Goal: Transaction & Acquisition: Obtain resource

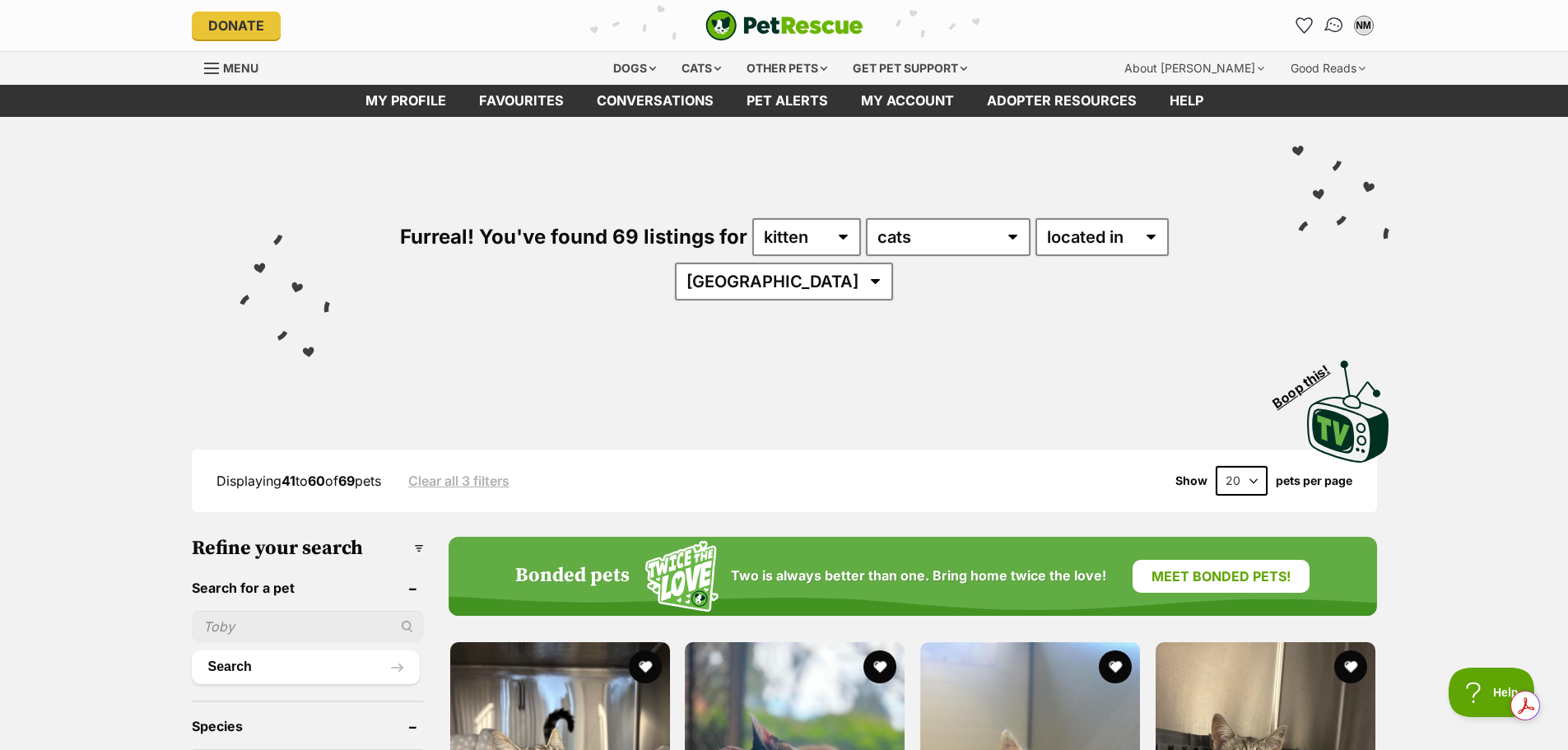
click at [1333, 26] on img "Conversations" at bounding box center [1333, 25] width 22 height 21
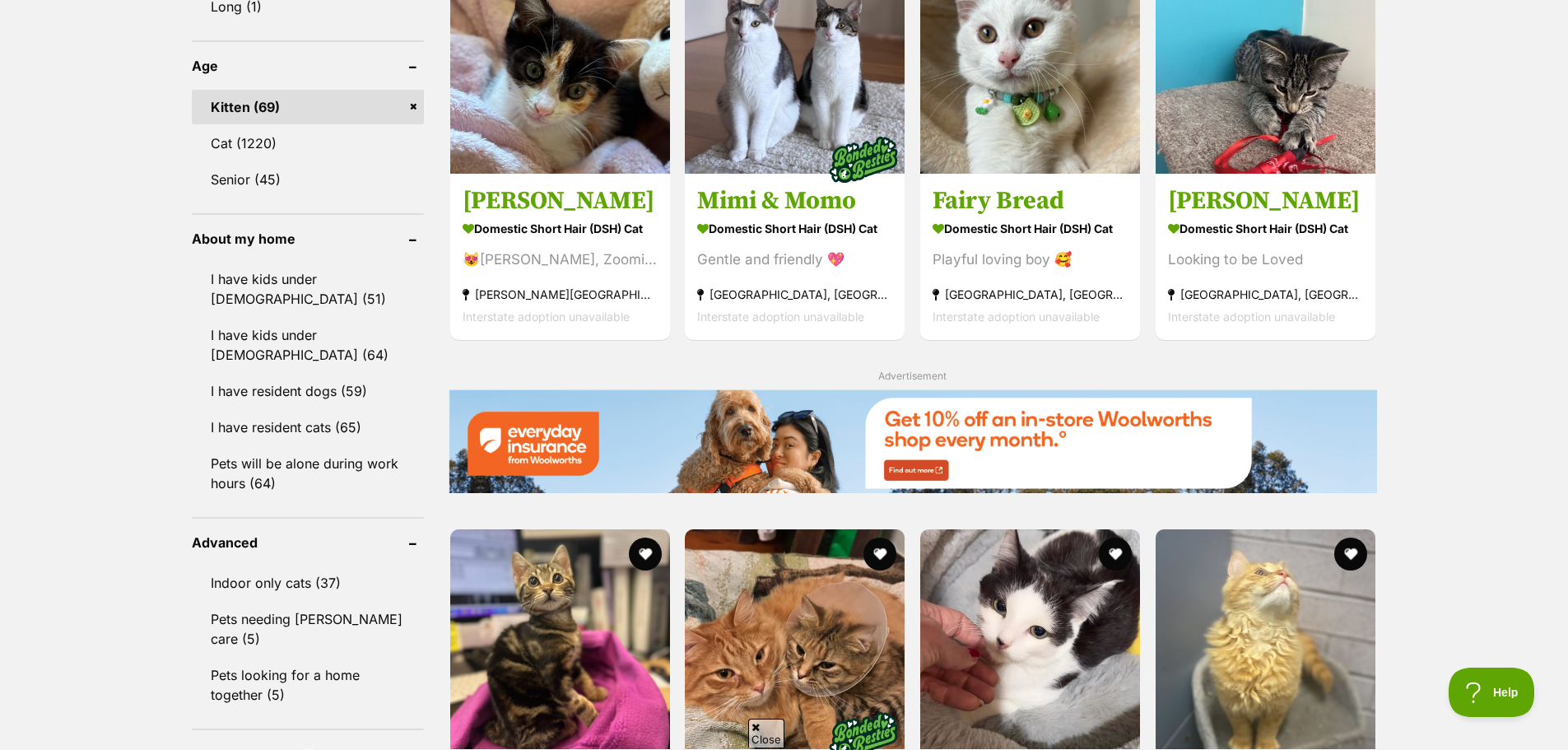
scroll to position [1894, 0]
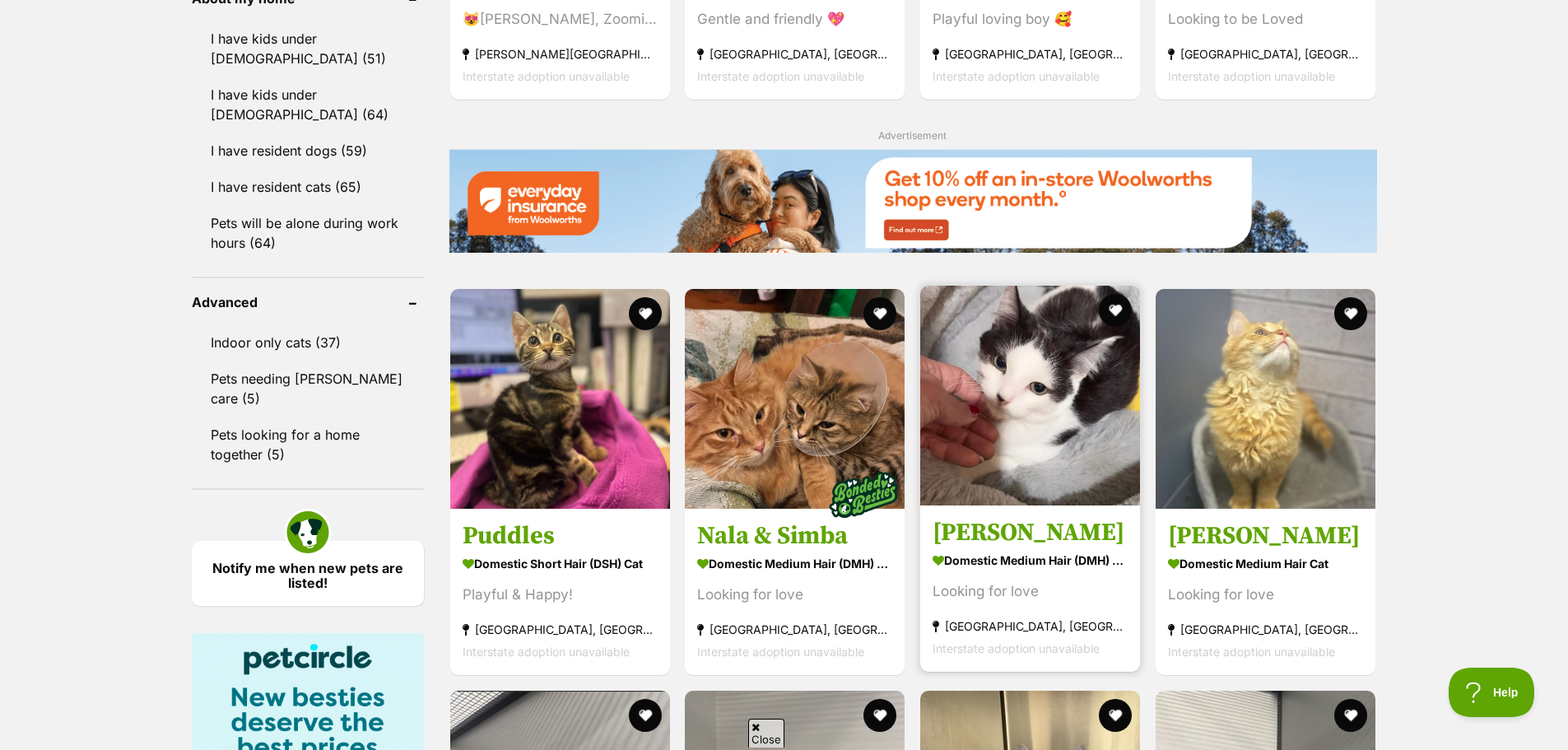
click at [1004, 428] on img at bounding box center [1030, 395] width 220 height 220
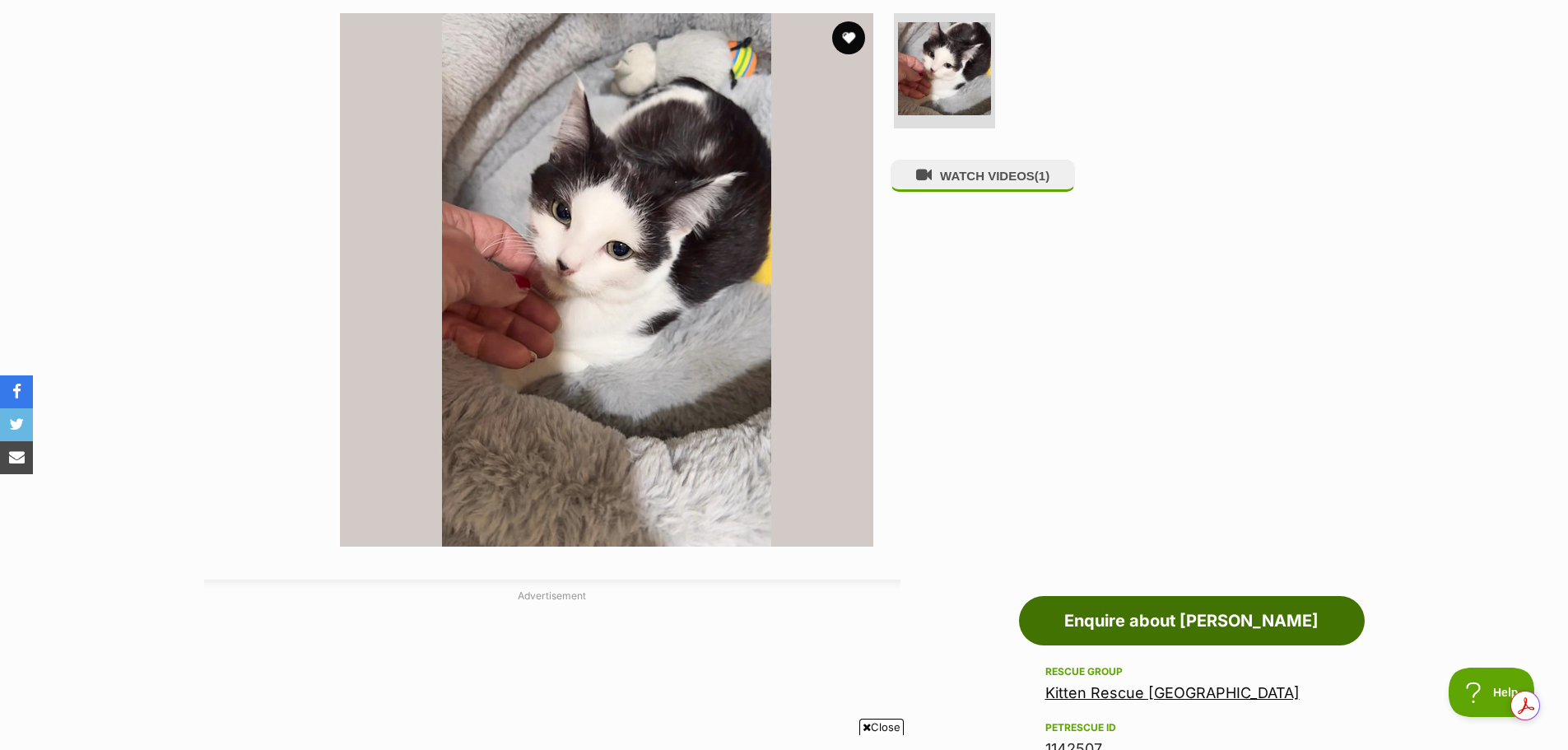
click at [1103, 618] on link "Enquire about Bellini" at bounding box center [1191, 621] width 345 height 49
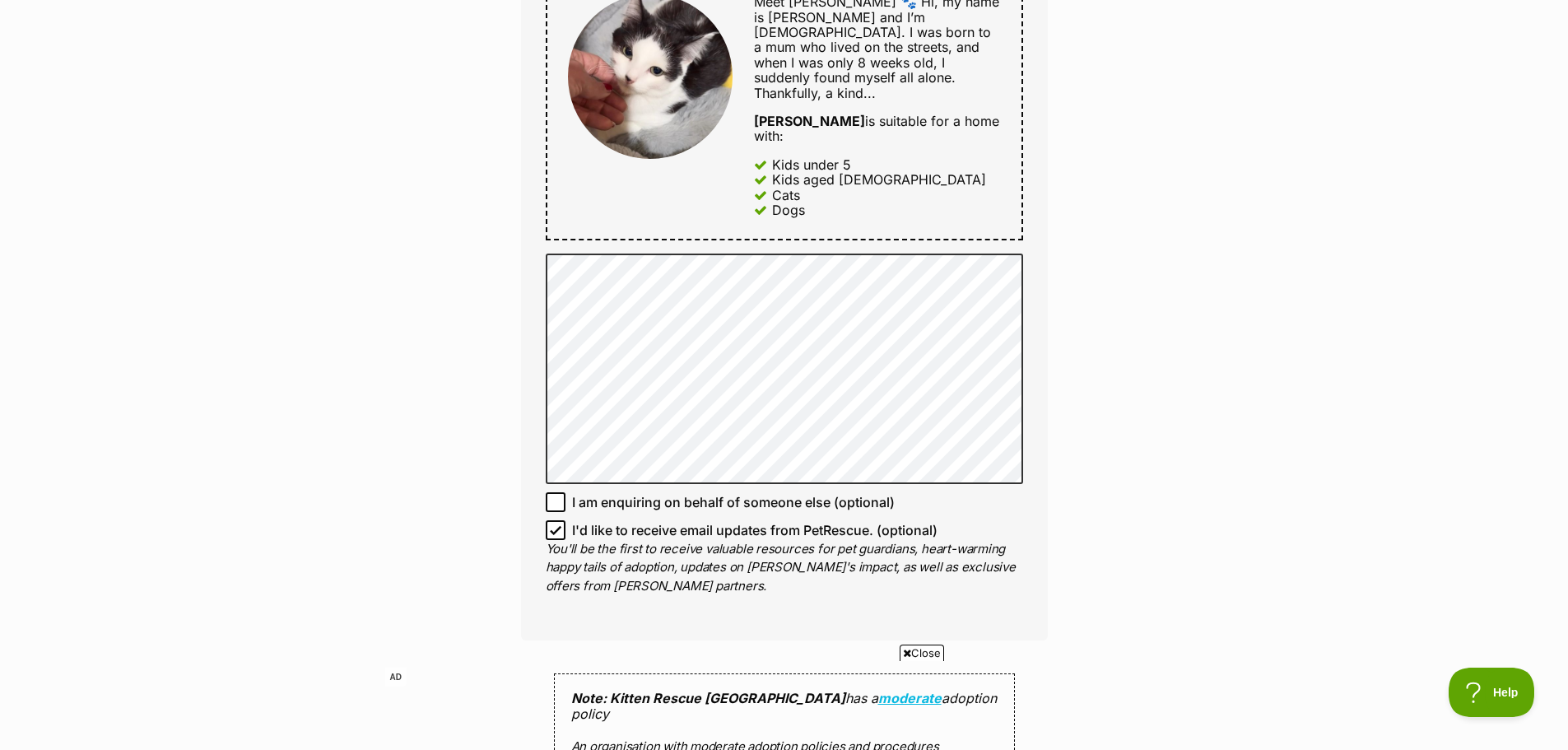
scroll to position [988, 0]
drag, startPoint x: 535, startPoint y: 352, endPoint x: 1248, endPoint y: 490, distance: 726.2
click at [1248, 489] on div "Enquire about Bellini 0412201229 Send an enquiry via the form below or phone us…" at bounding box center [784, 283] width 1568 height 2242
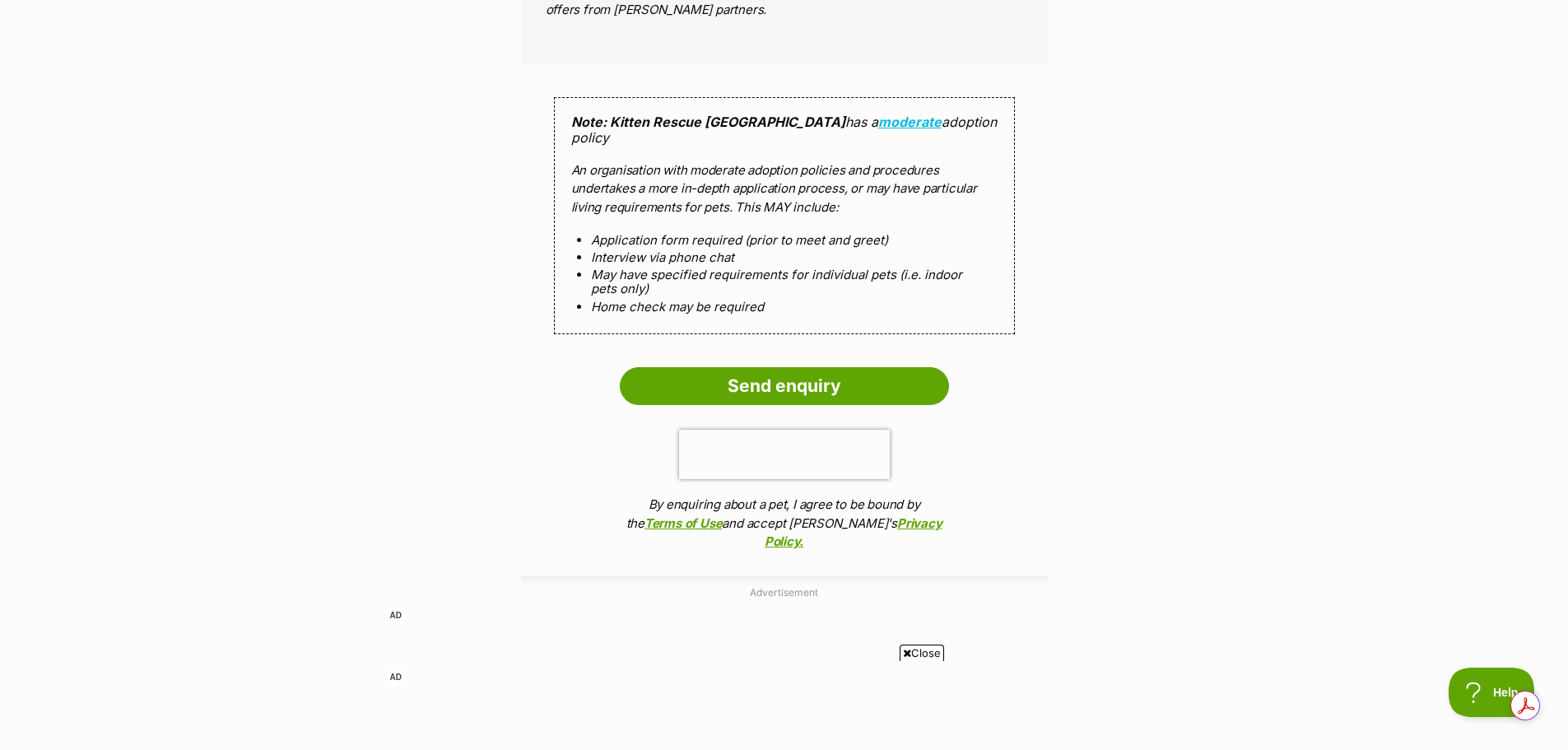
scroll to position [1564, 0]
click at [768, 367] on input "Send enquiry" at bounding box center [784, 385] width 329 height 38
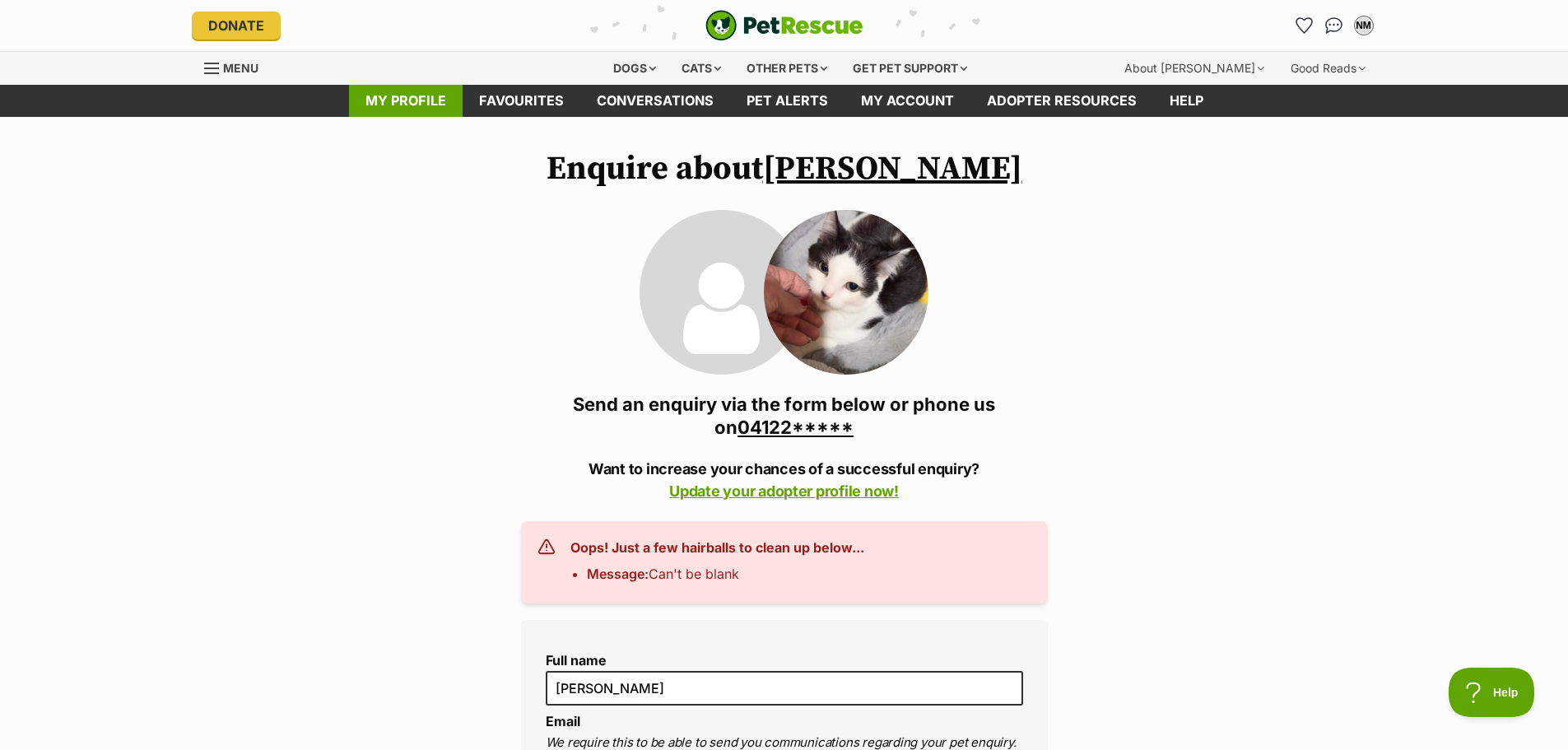
click at [392, 102] on link "My profile" at bounding box center [405, 101] width 114 height 32
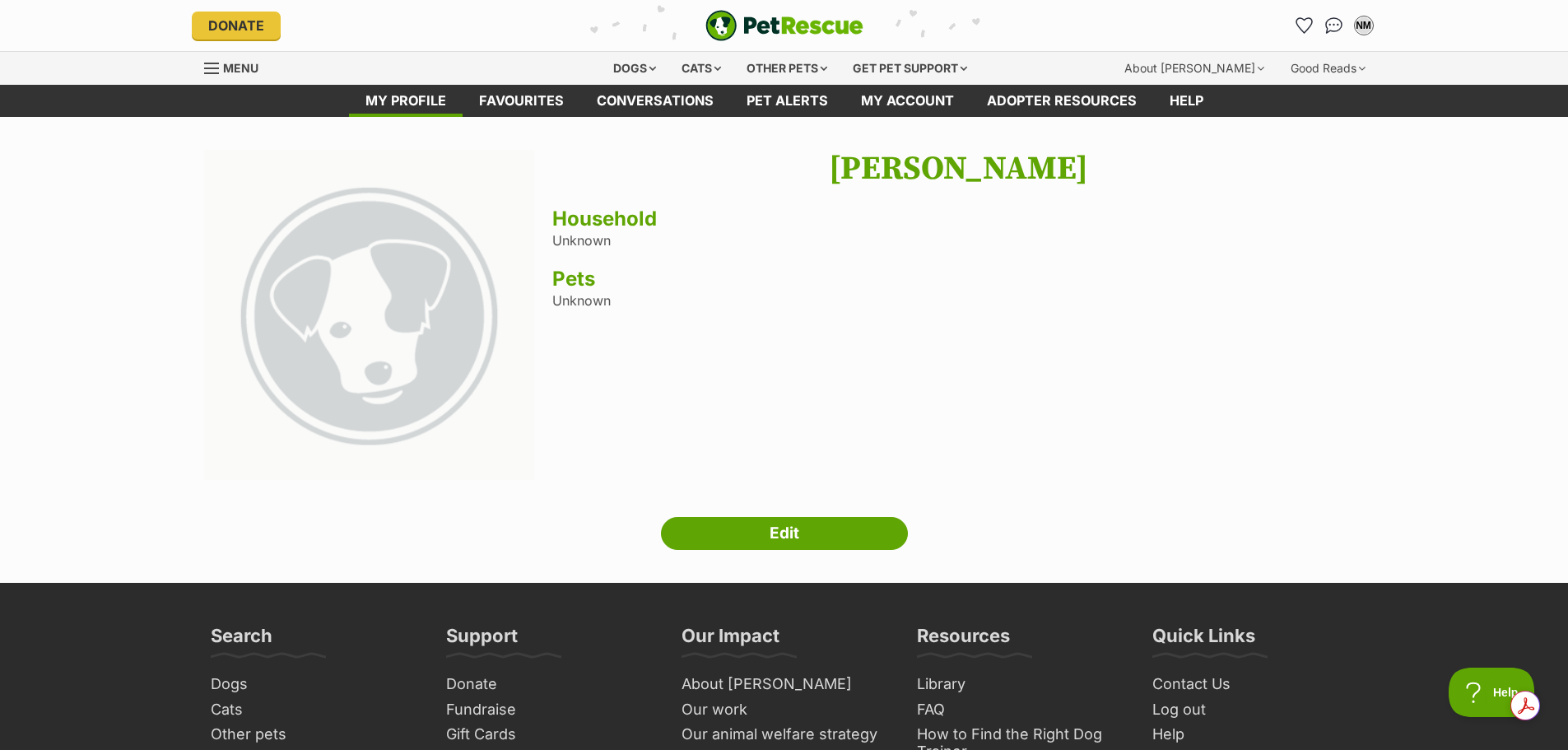
click at [218, 68] on span "Menu" at bounding box center [212, 68] width 15 height 2
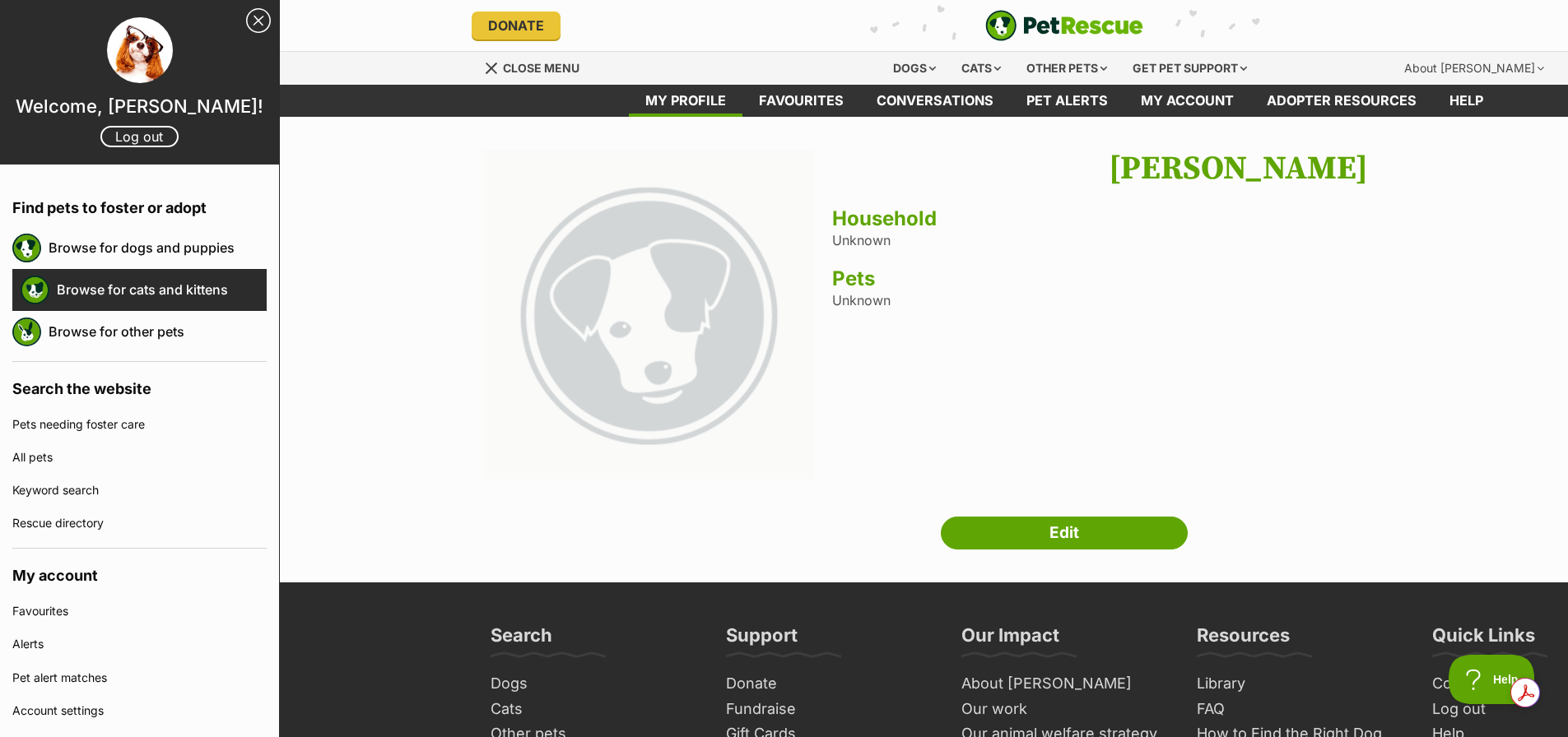
click at [201, 289] on link "Browse for cats and kittens" at bounding box center [161, 290] width 210 height 35
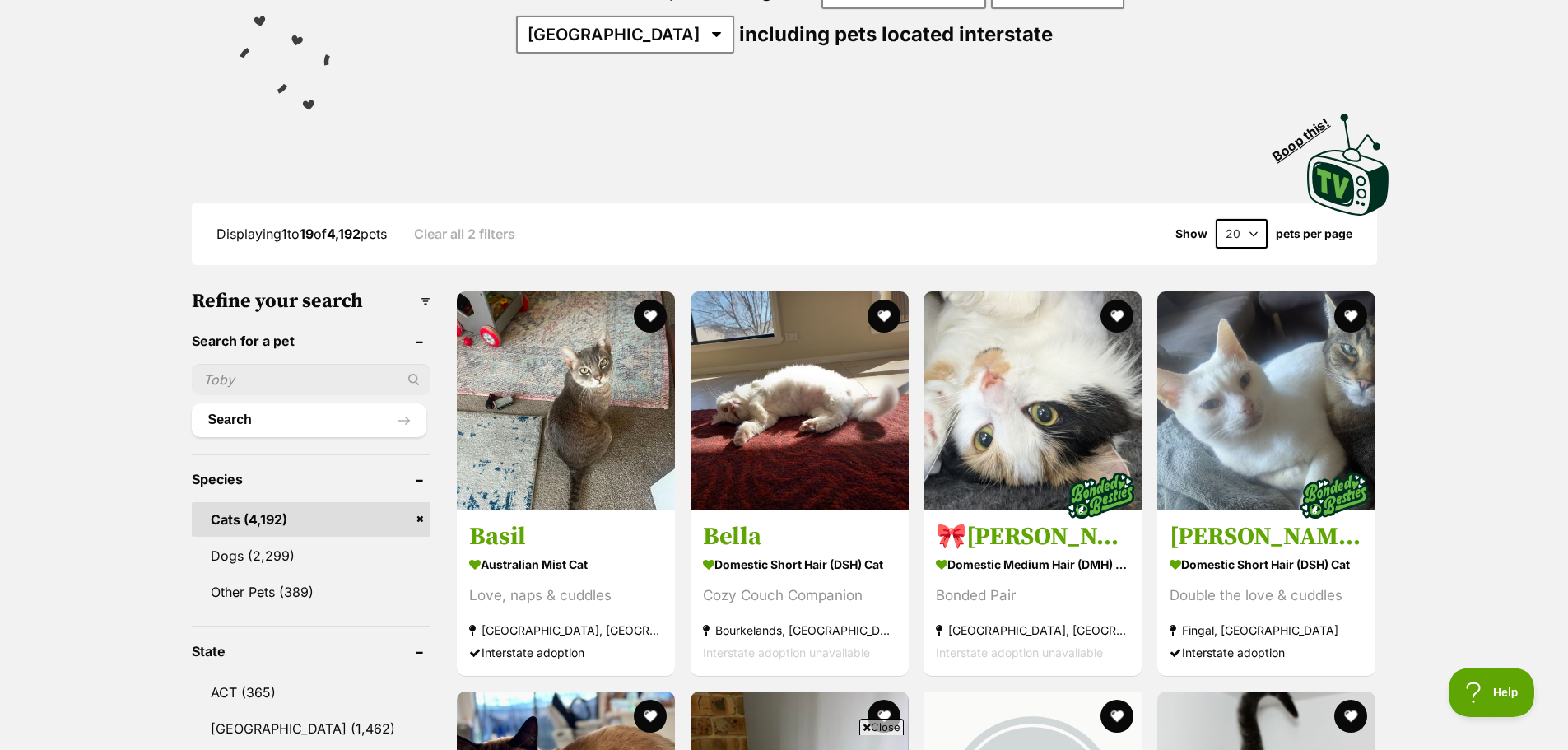
scroll to position [329, 0]
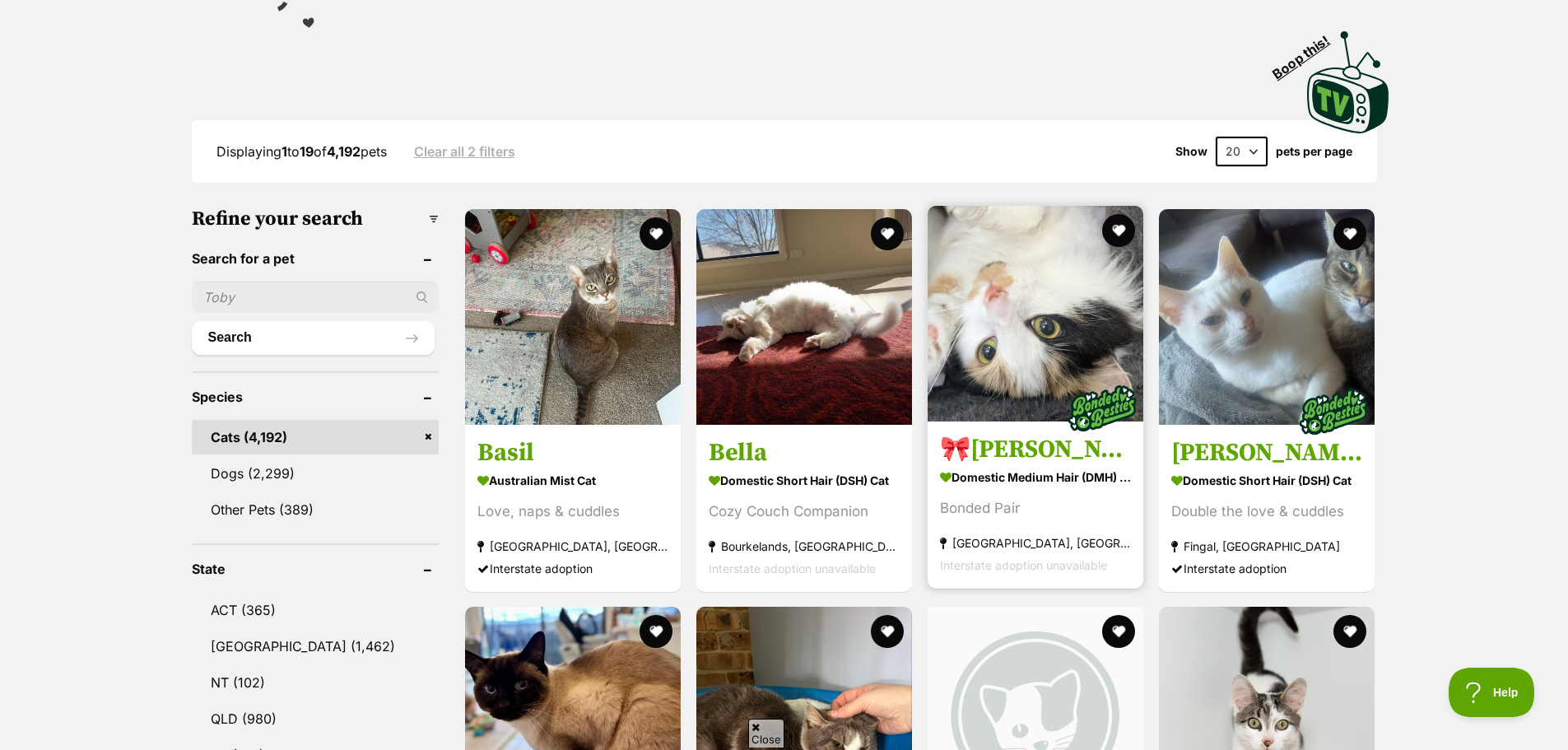
click at [1031, 304] on img at bounding box center [1035, 313] width 215 height 215
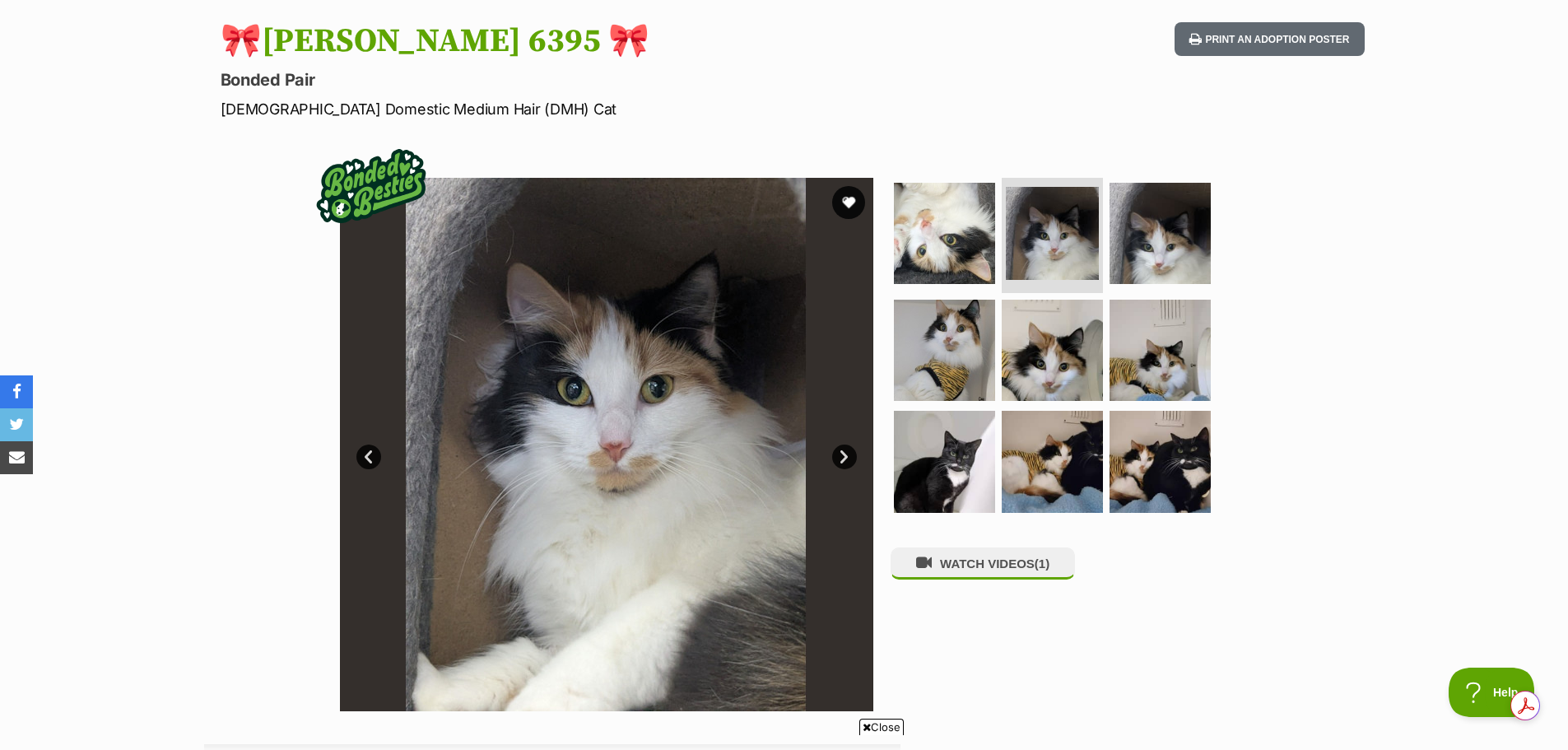
click at [839, 458] on link "Next" at bounding box center [844, 456] width 24 height 24
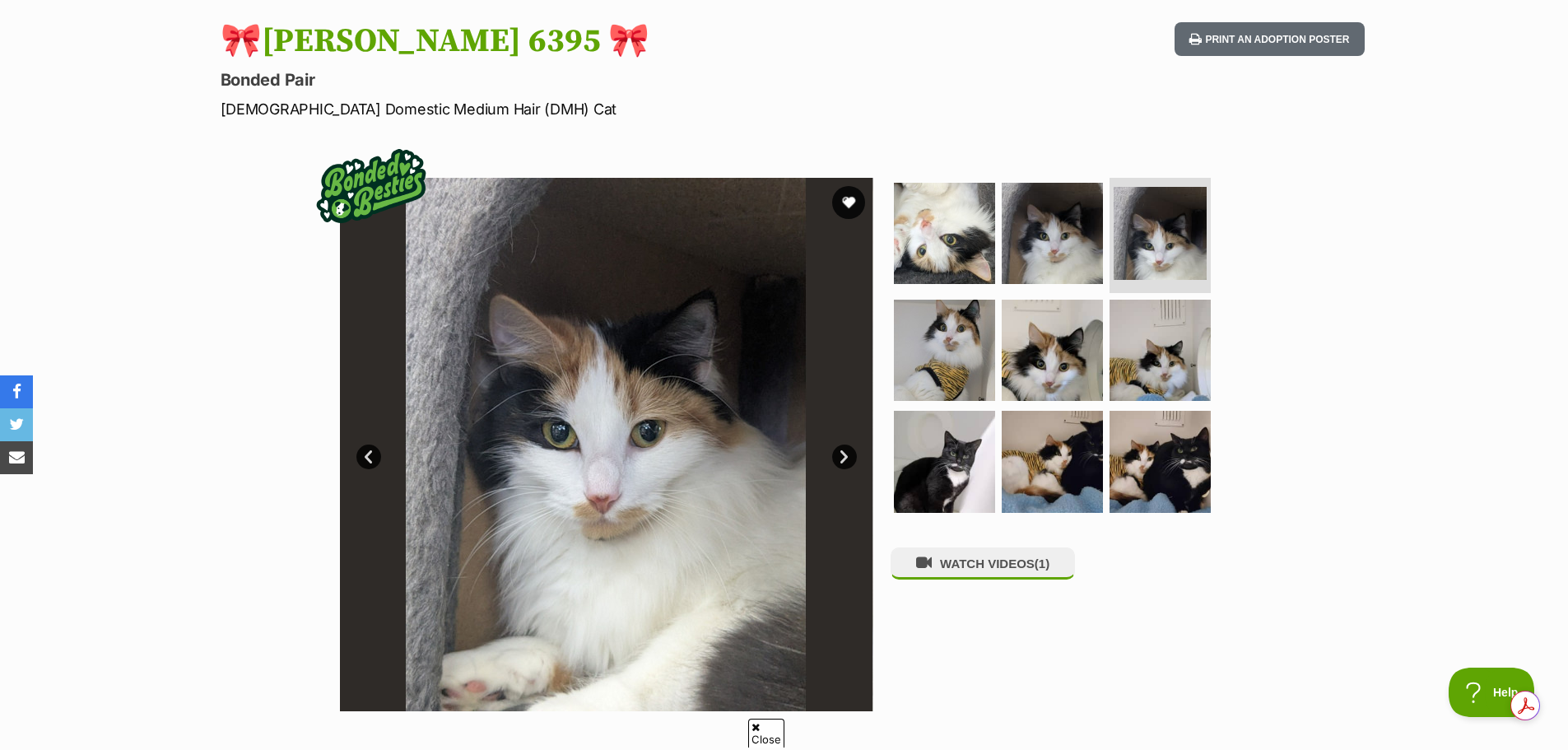
click at [839, 458] on link "Next" at bounding box center [844, 456] width 24 height 24
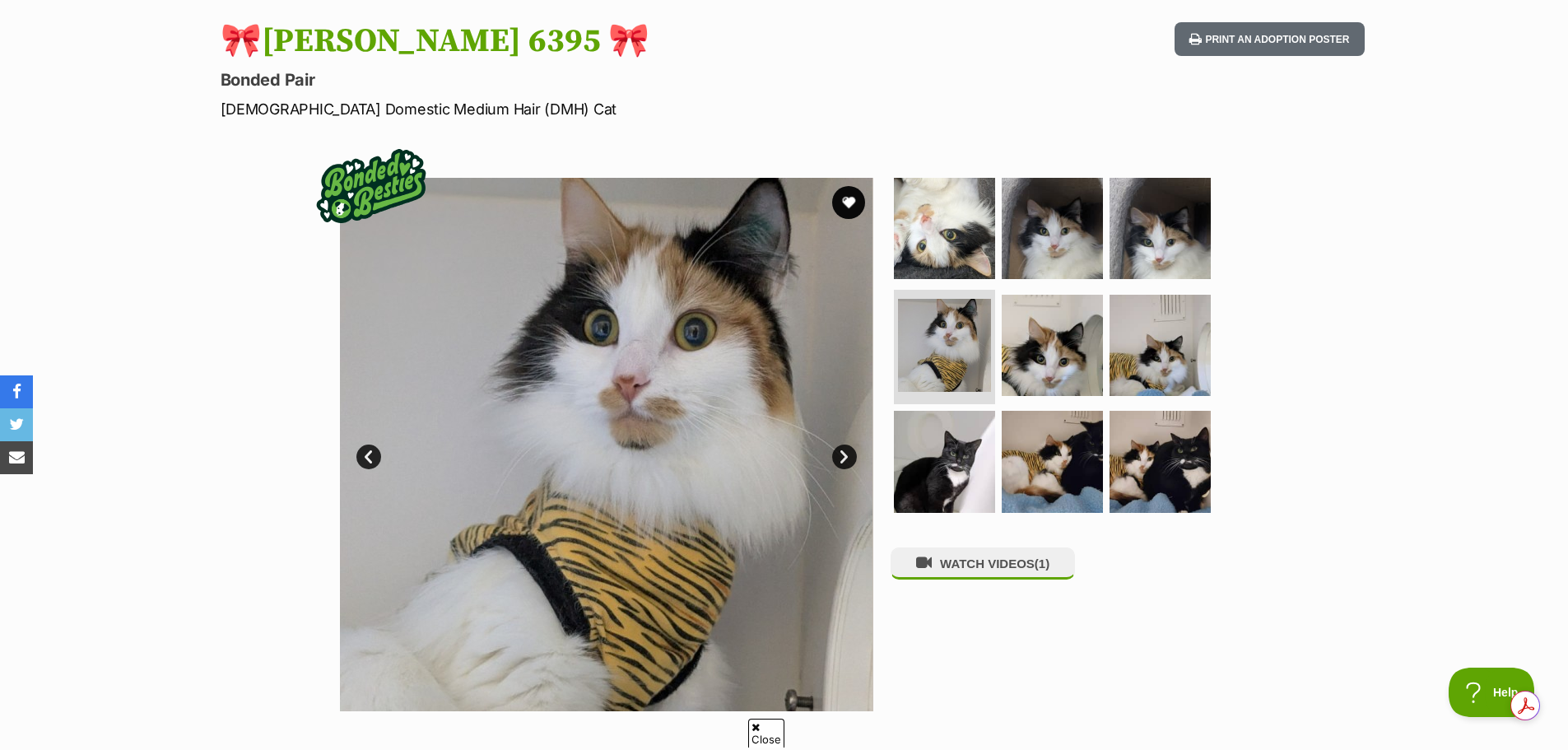
click at [839, 458] on link "Next" at bounding box center [844, 456] width 24 height 24
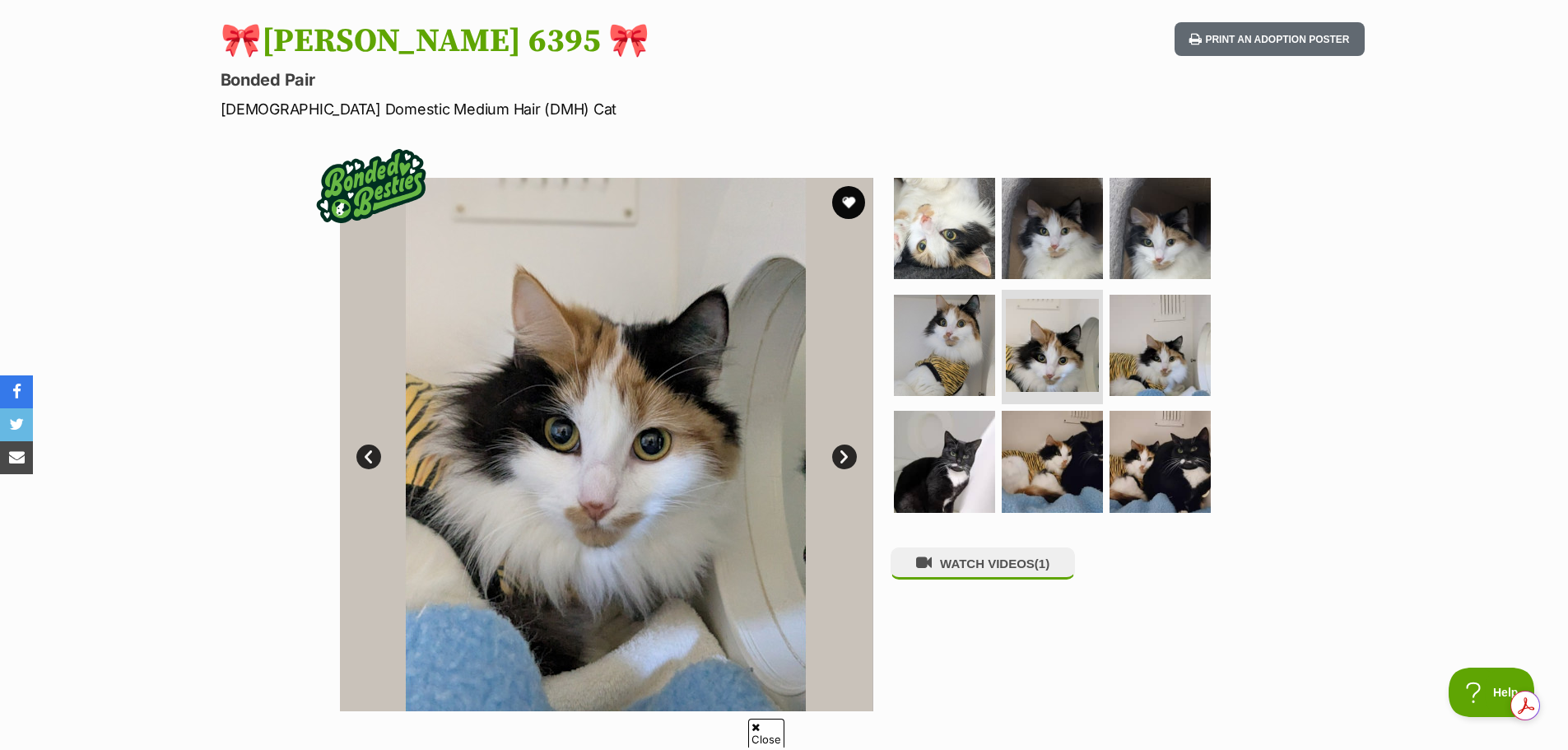
click at [839, 458] on link "Next" at bounding box center [844, 456] width 24 height 24
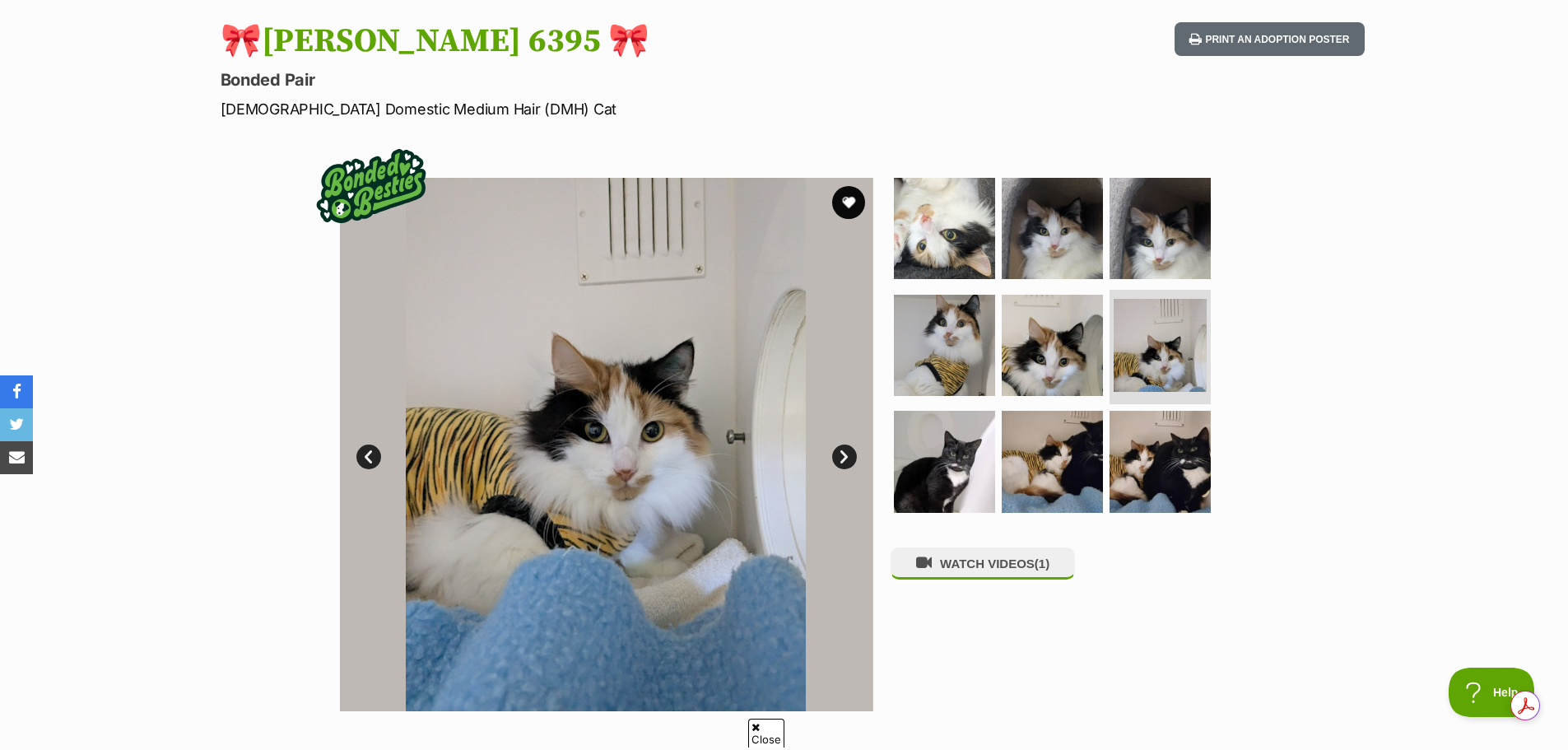
click at [839, 458] on link "Next" at bounding box center [844, 456] width 24 height 24
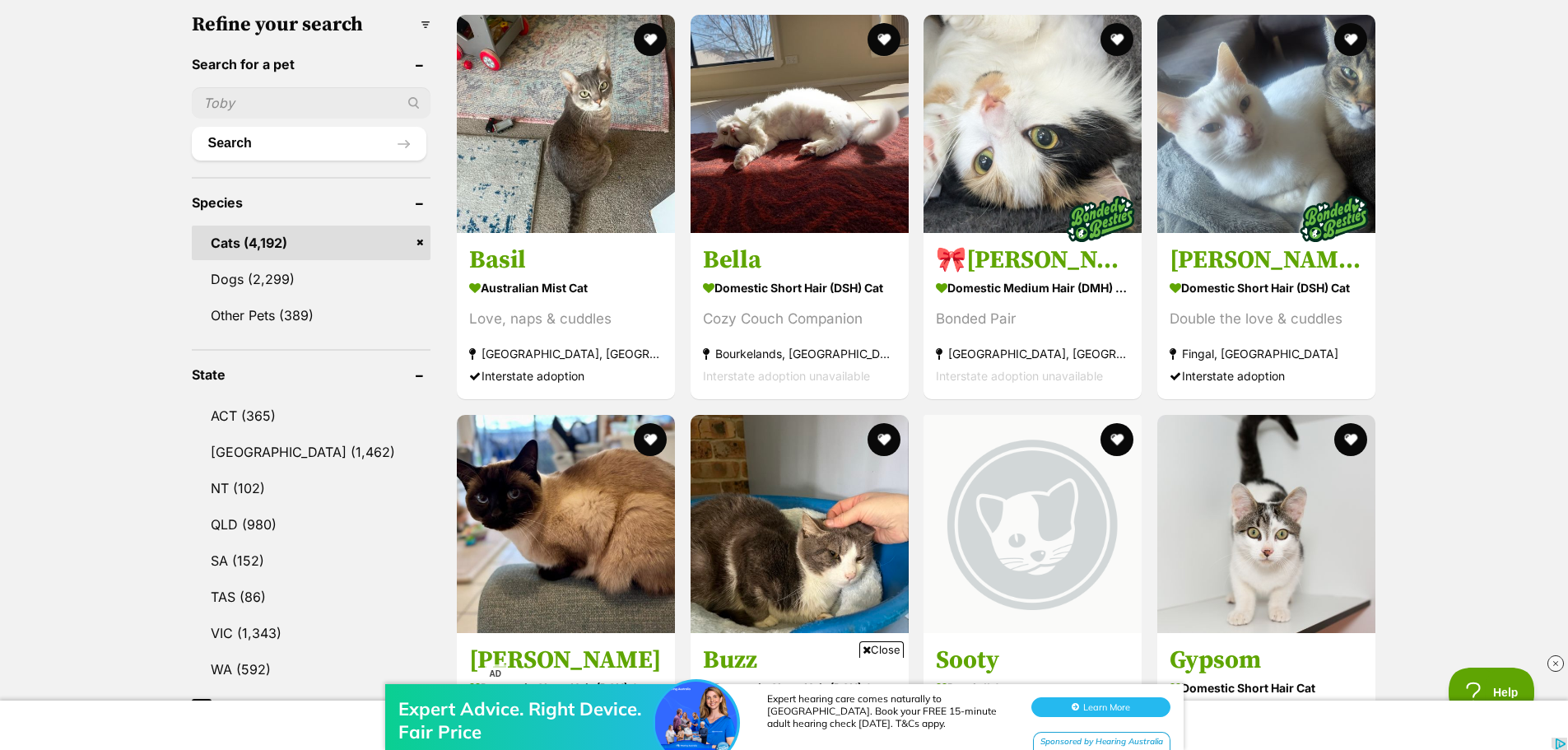
scroll to position [425, 0]
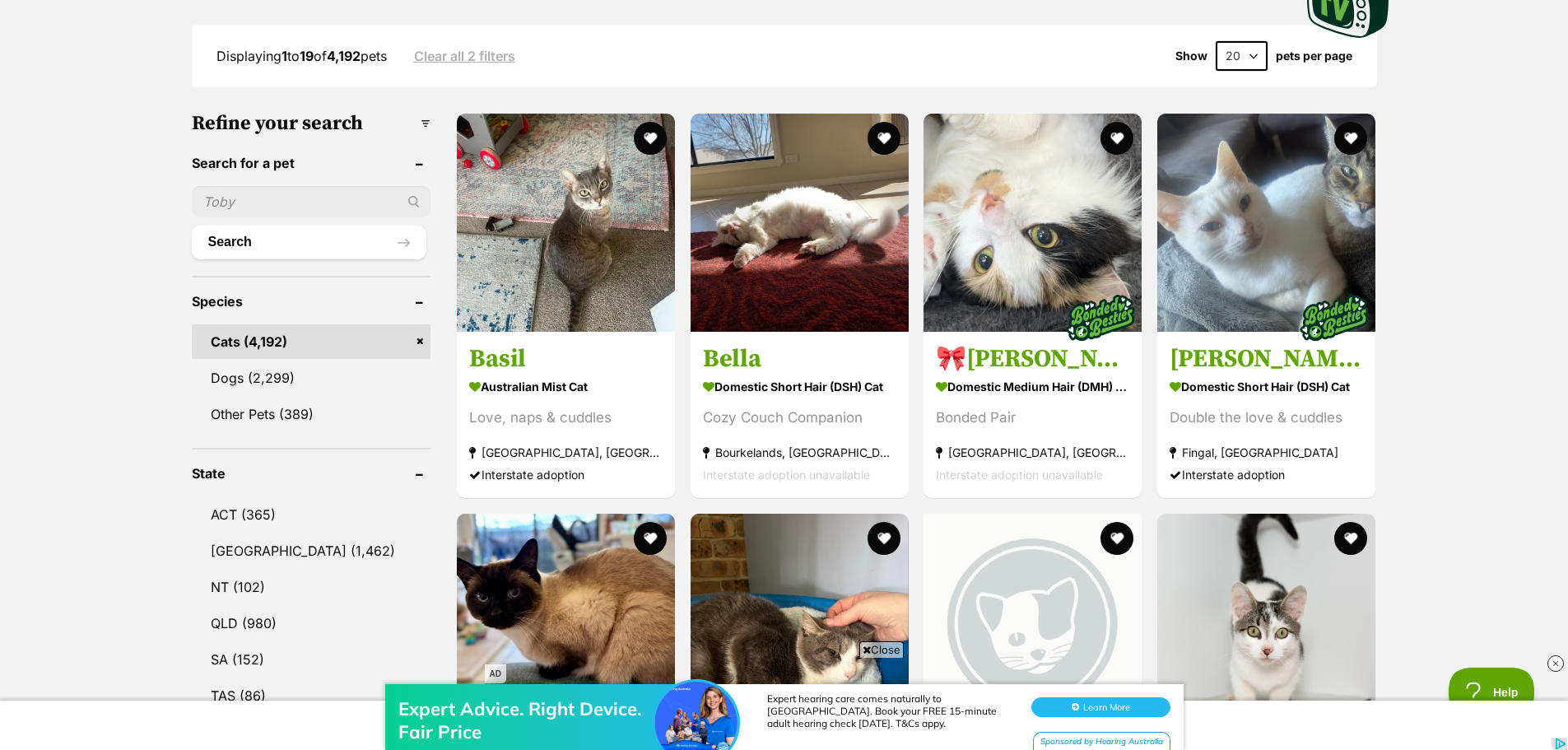
click at [335, 334] on link "Cats (4,192)" at bounding box center [312, 341] width 240 height 35
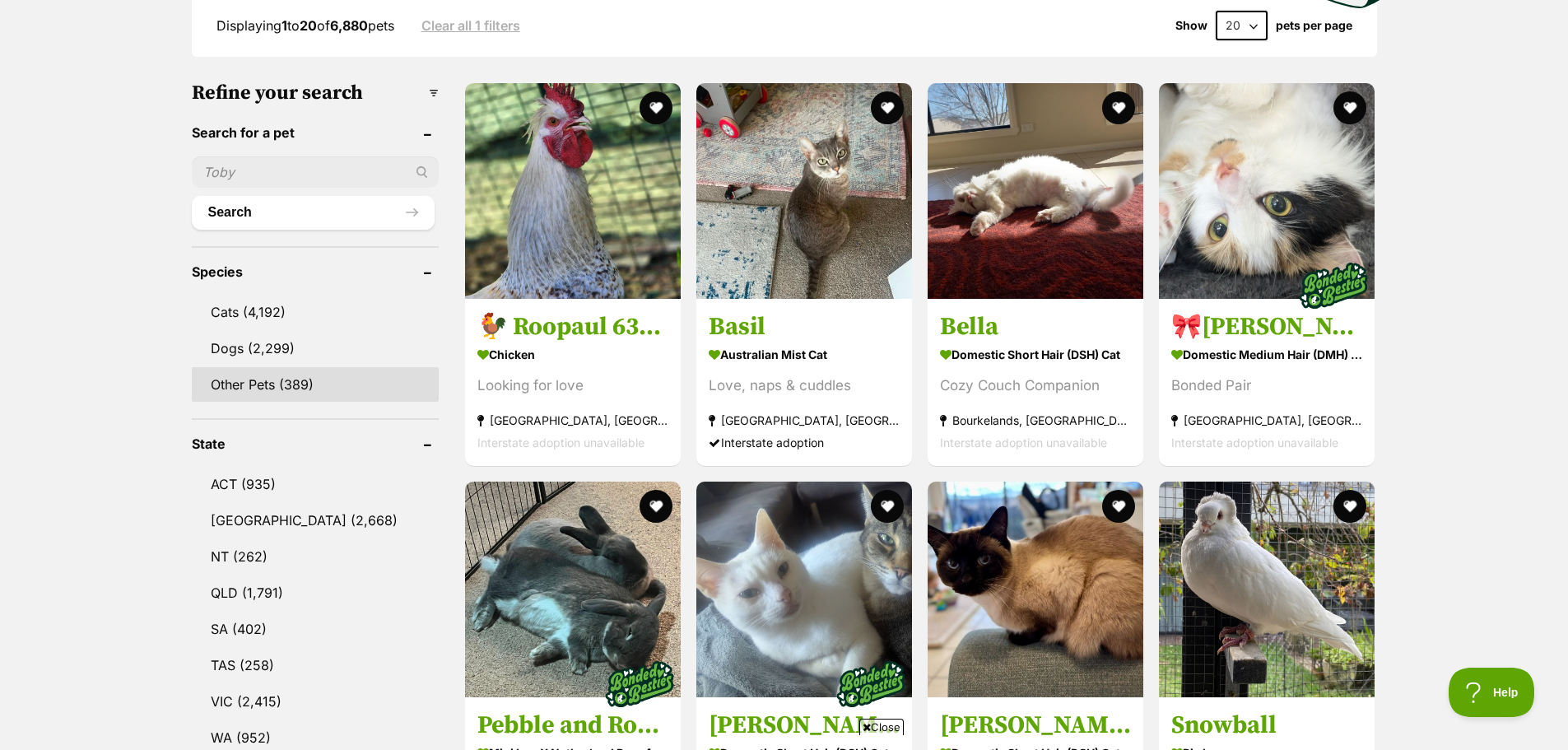
scroll to position [494, 0]
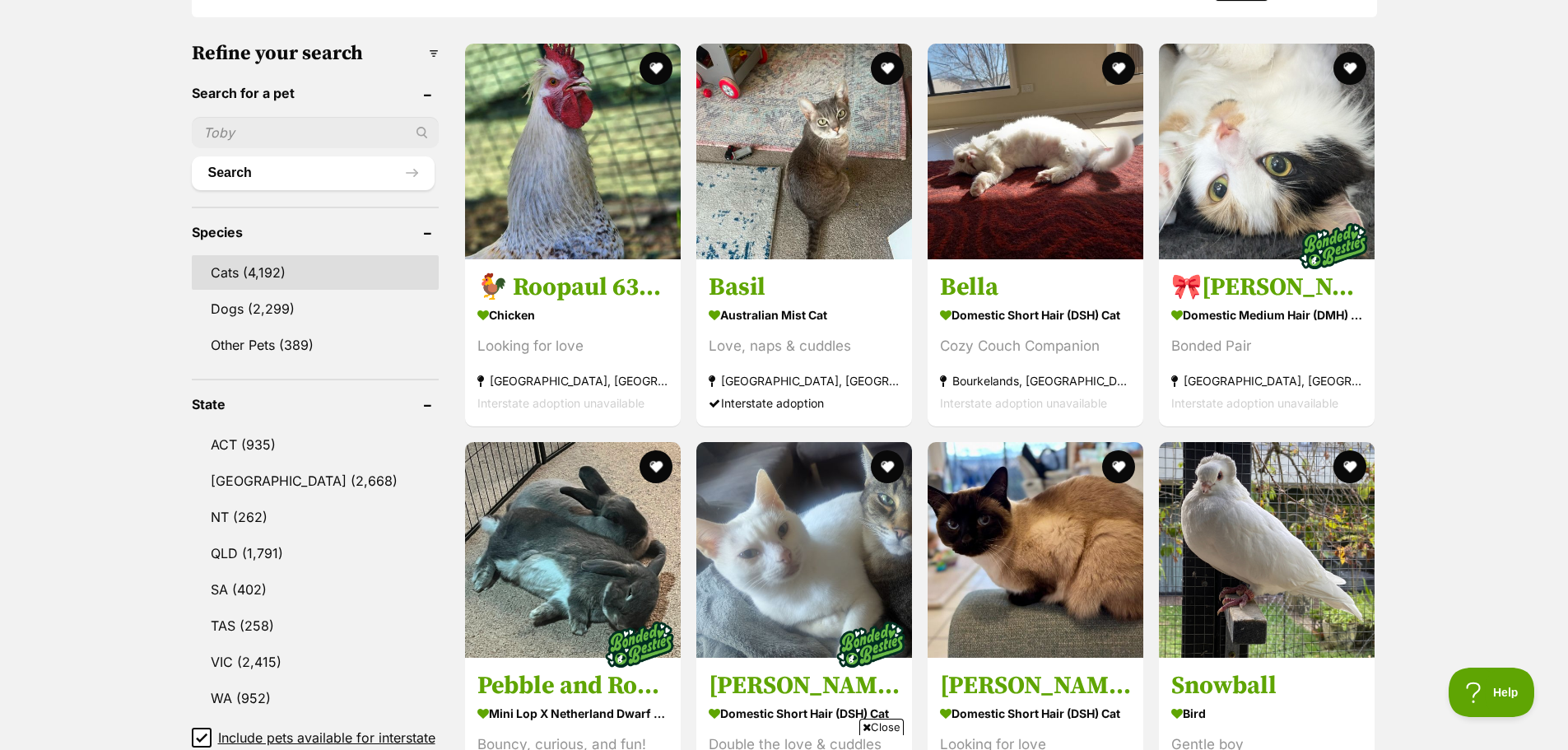
click at [255, 265] on link "Cats (4,192)" at bounding box center [315, 272] width 247 height 35
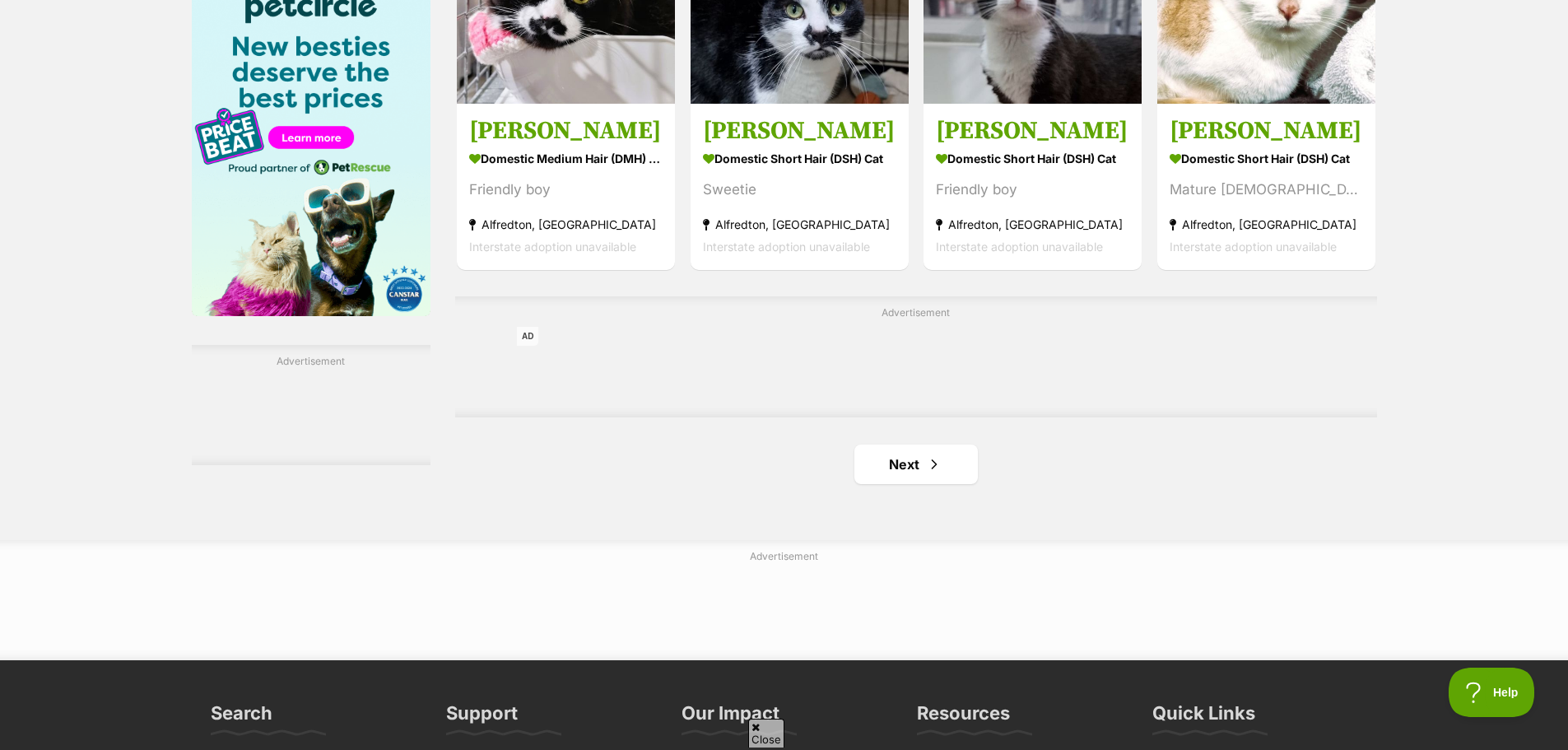
scroll to position [2634, 0]
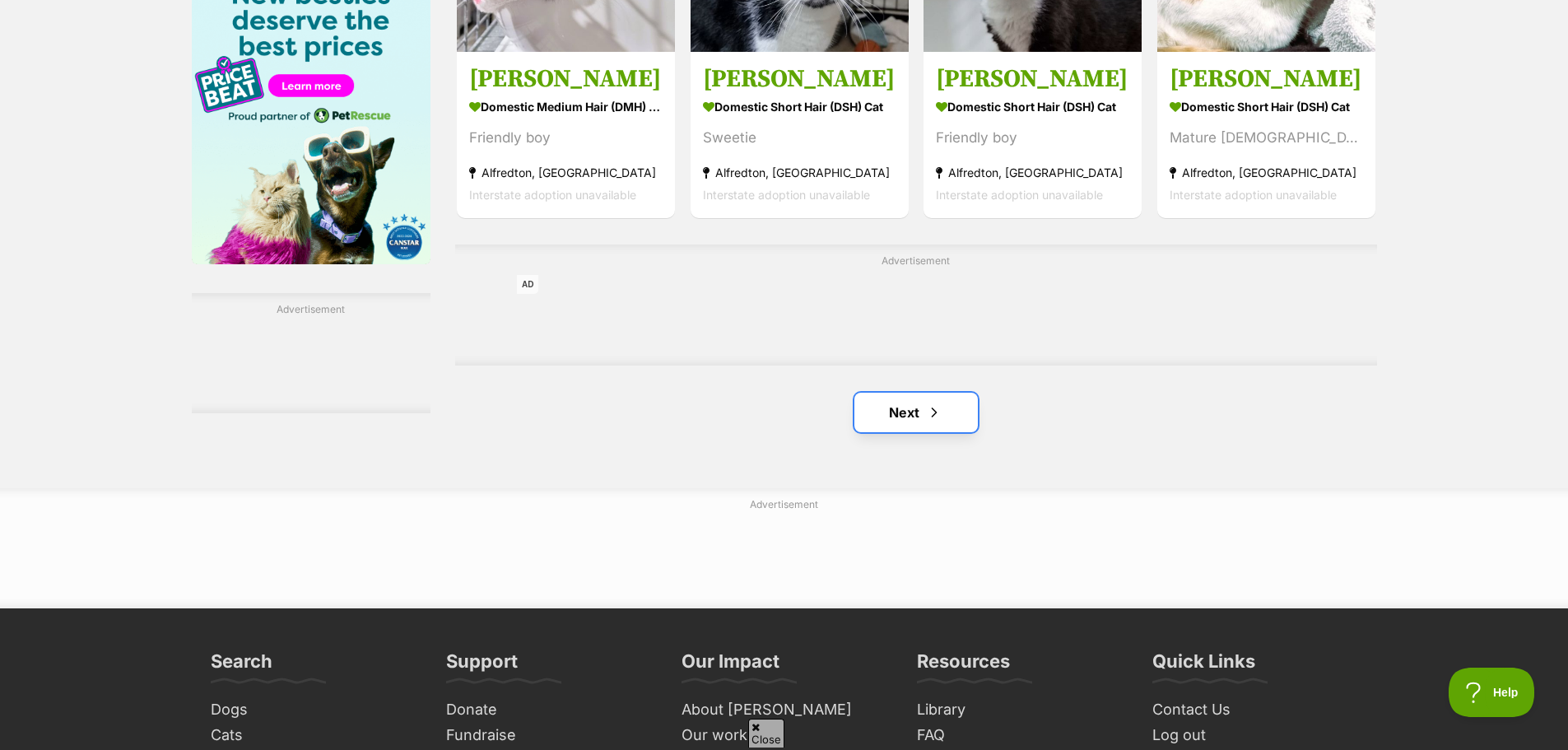
click at [912, 432] on link "Next" at bounding box center [916, 412] width 123 height 40
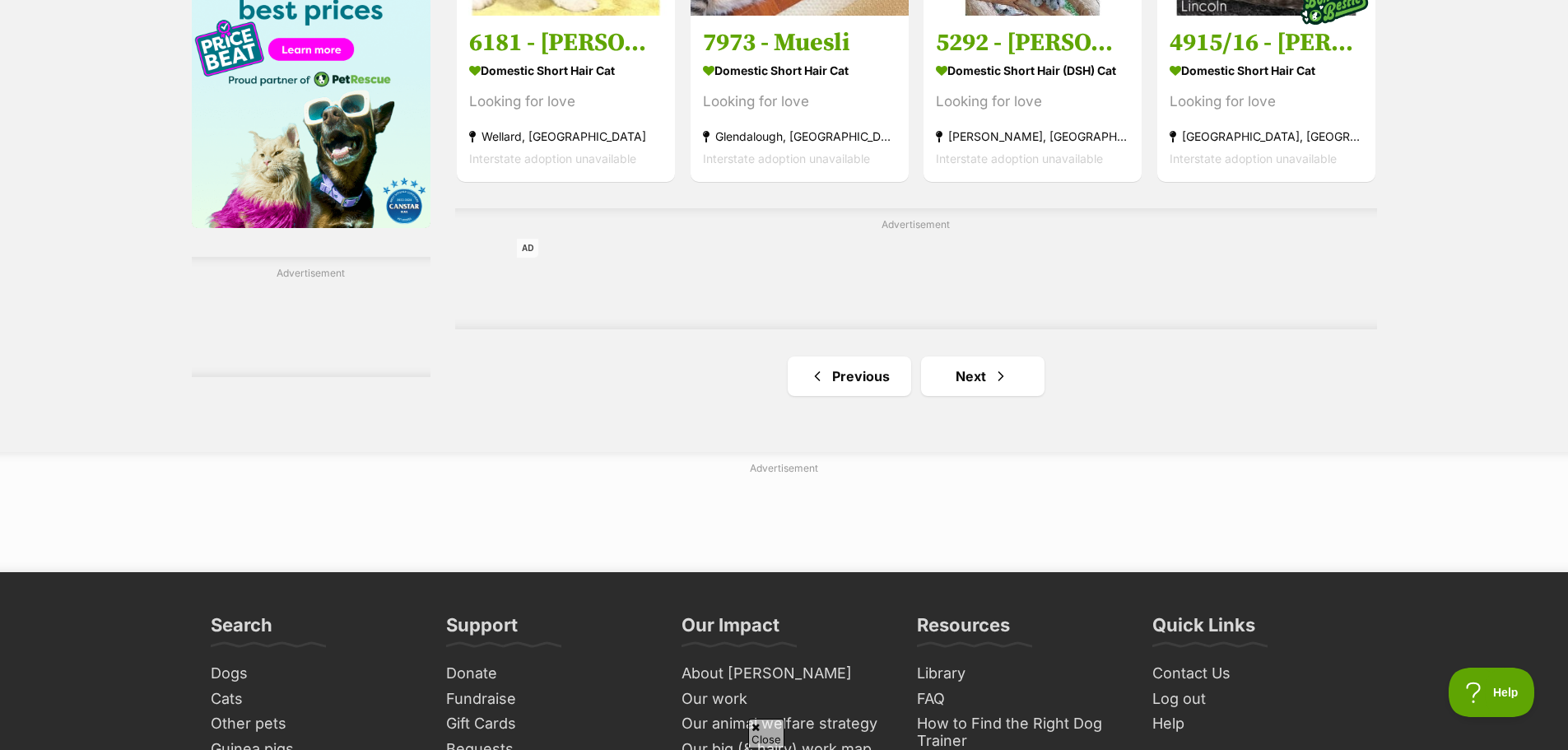
scroll to position [2717, 0]
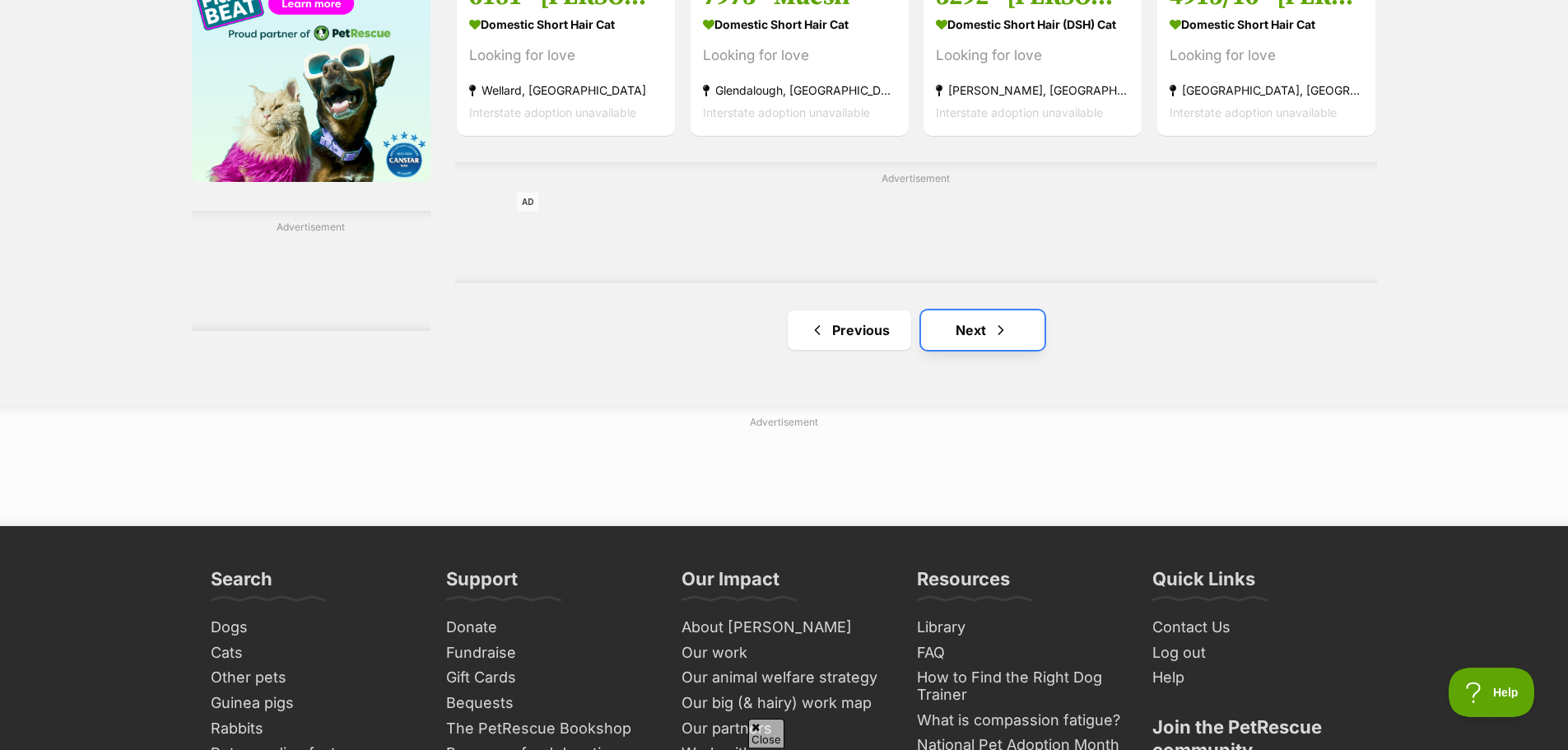
click at [958, 345] on link "Next" at bounding box center [983, 329] width 123 height 40
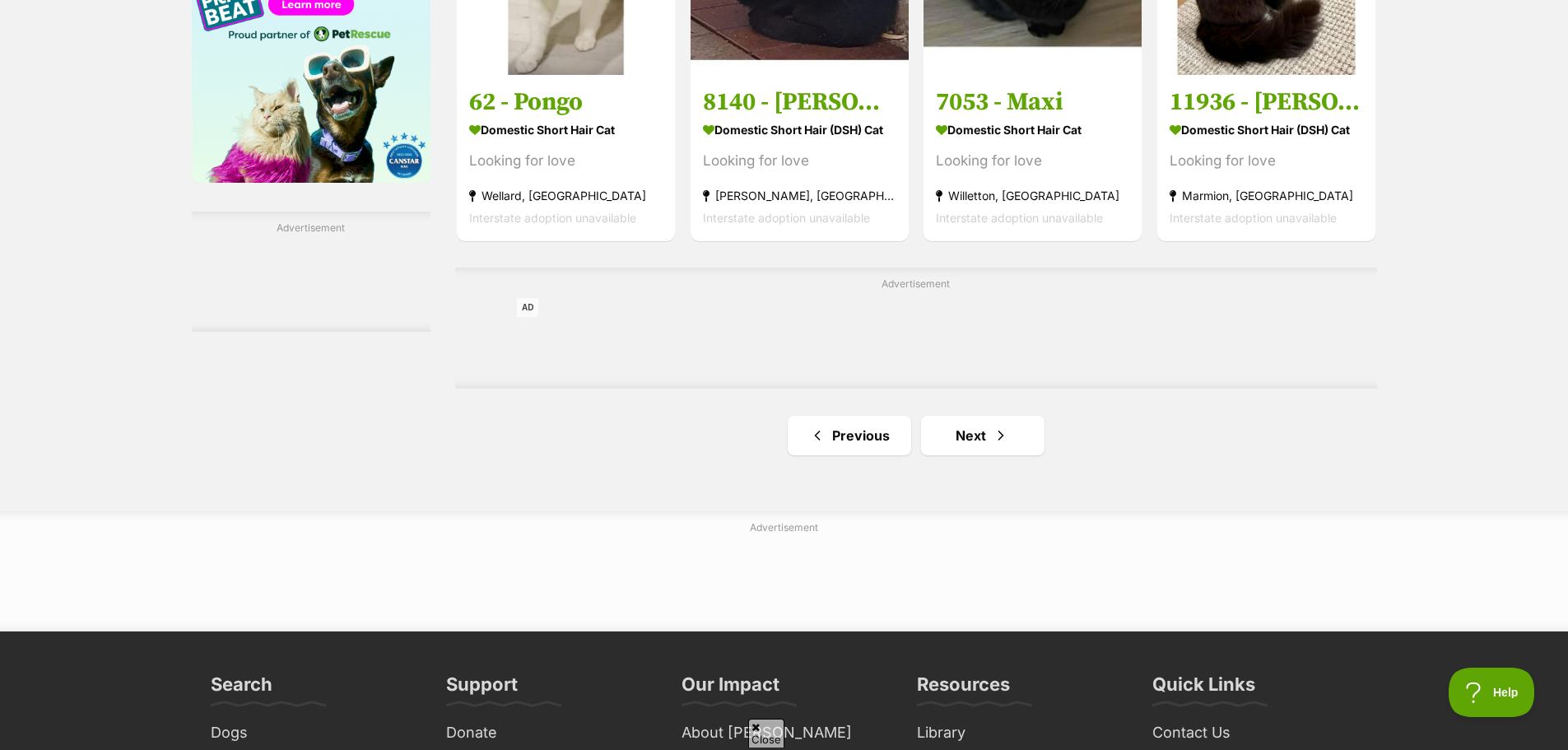
scroll to position [2717, 0]
click at [1017, 443] on link "Next" at bounding box center [983, 434] width 123 height 40
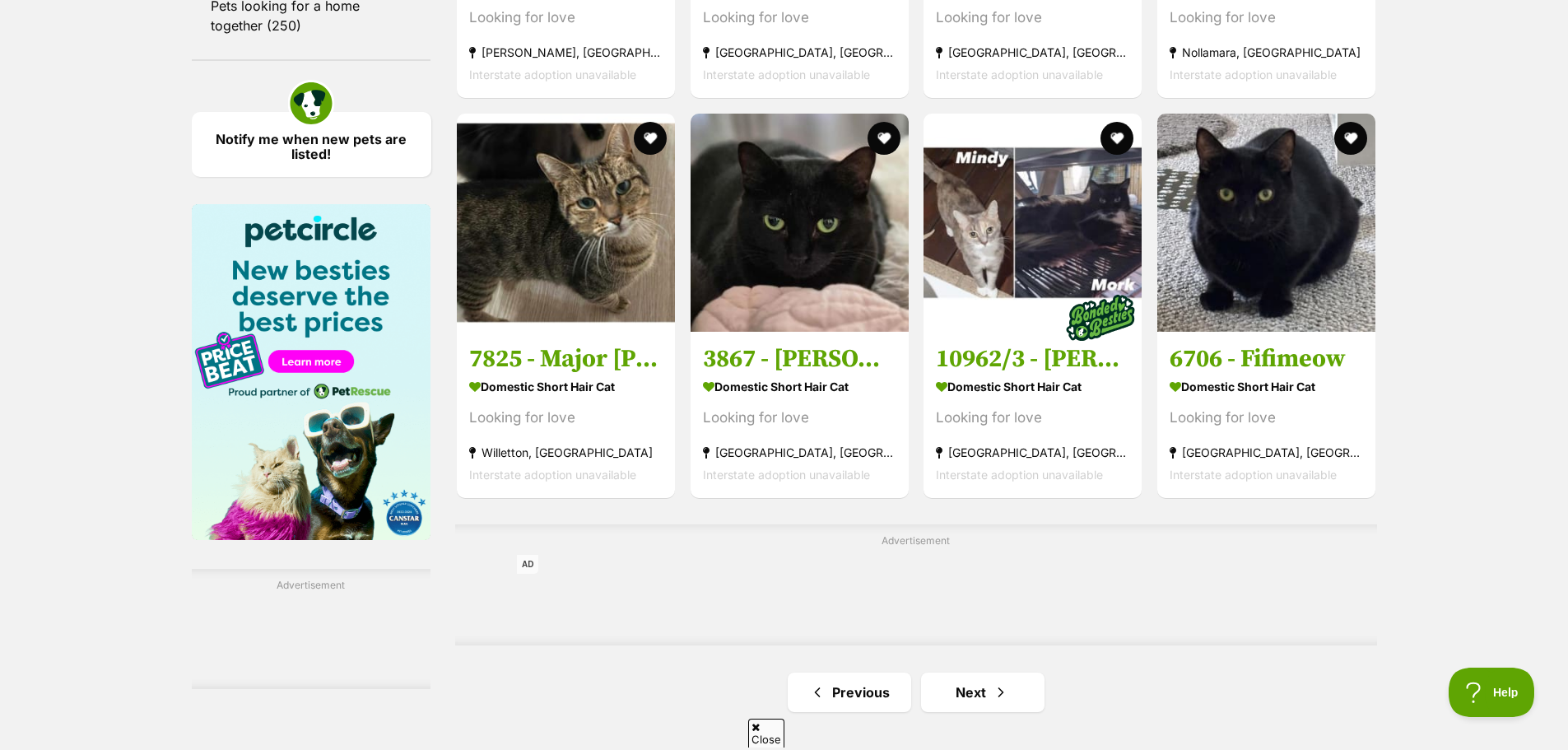
scroll to position [2470, 0]
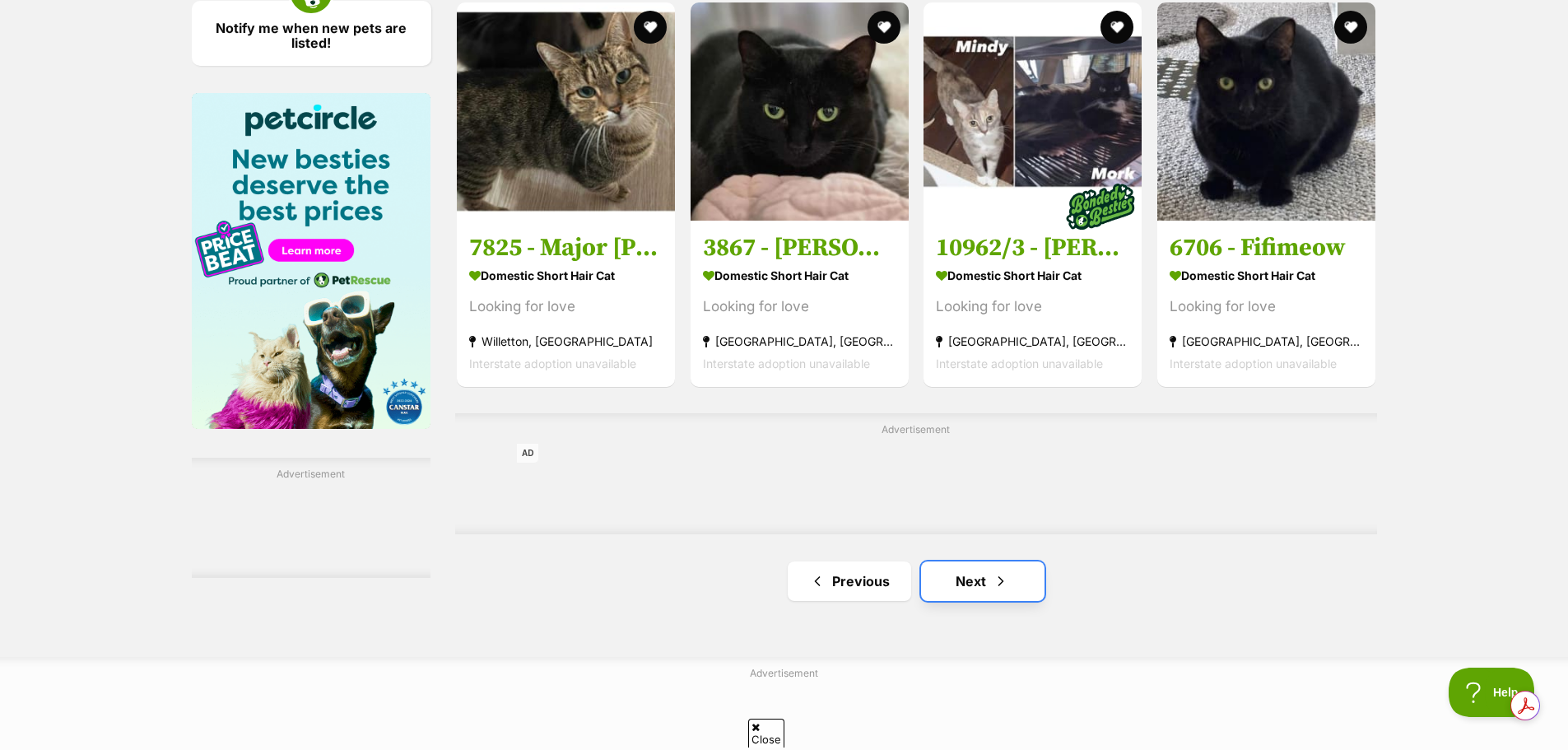
click at [1002, 587] on span "Next page" at bounding box center [1001, 580] width 16 height 19
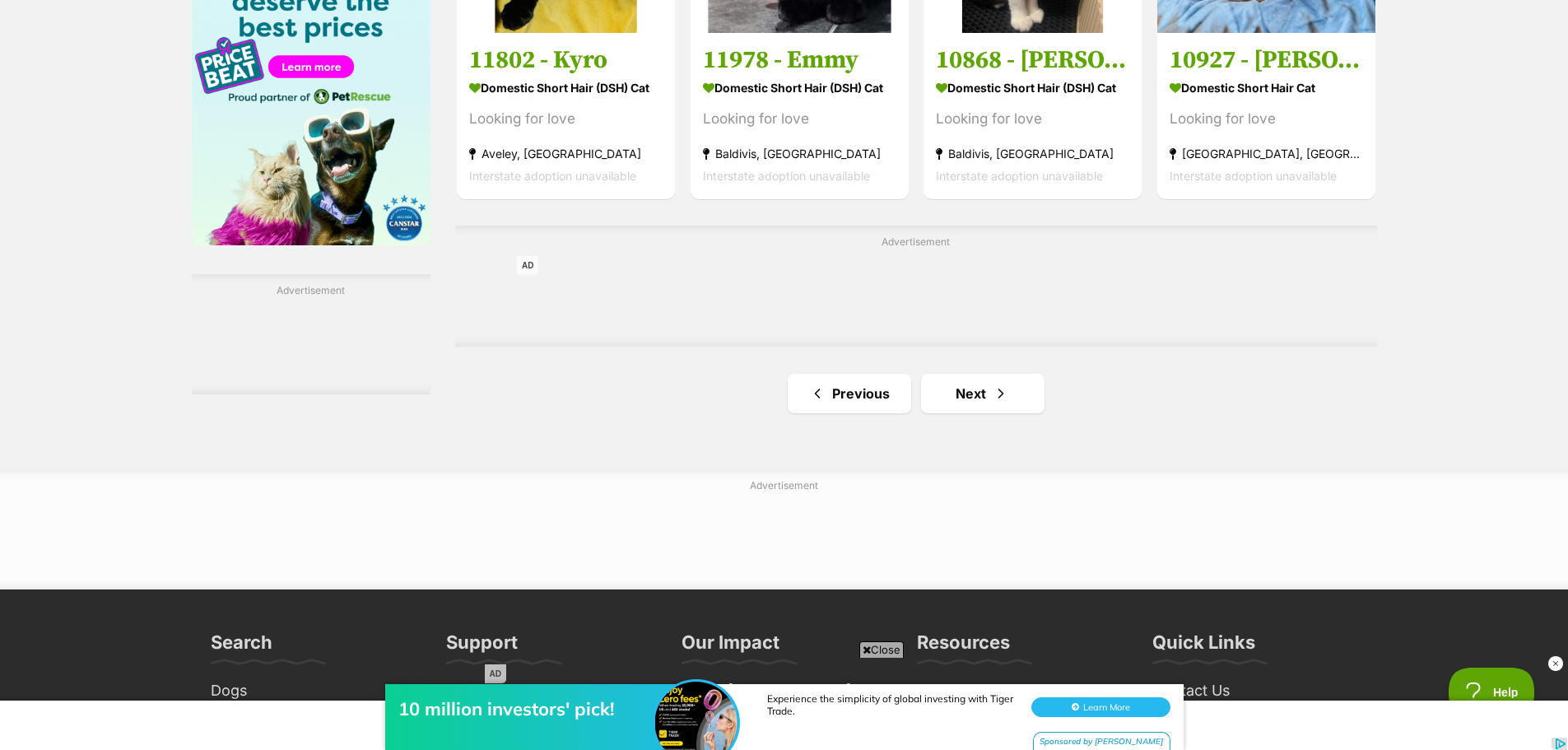
scroll to position [2717, 0]
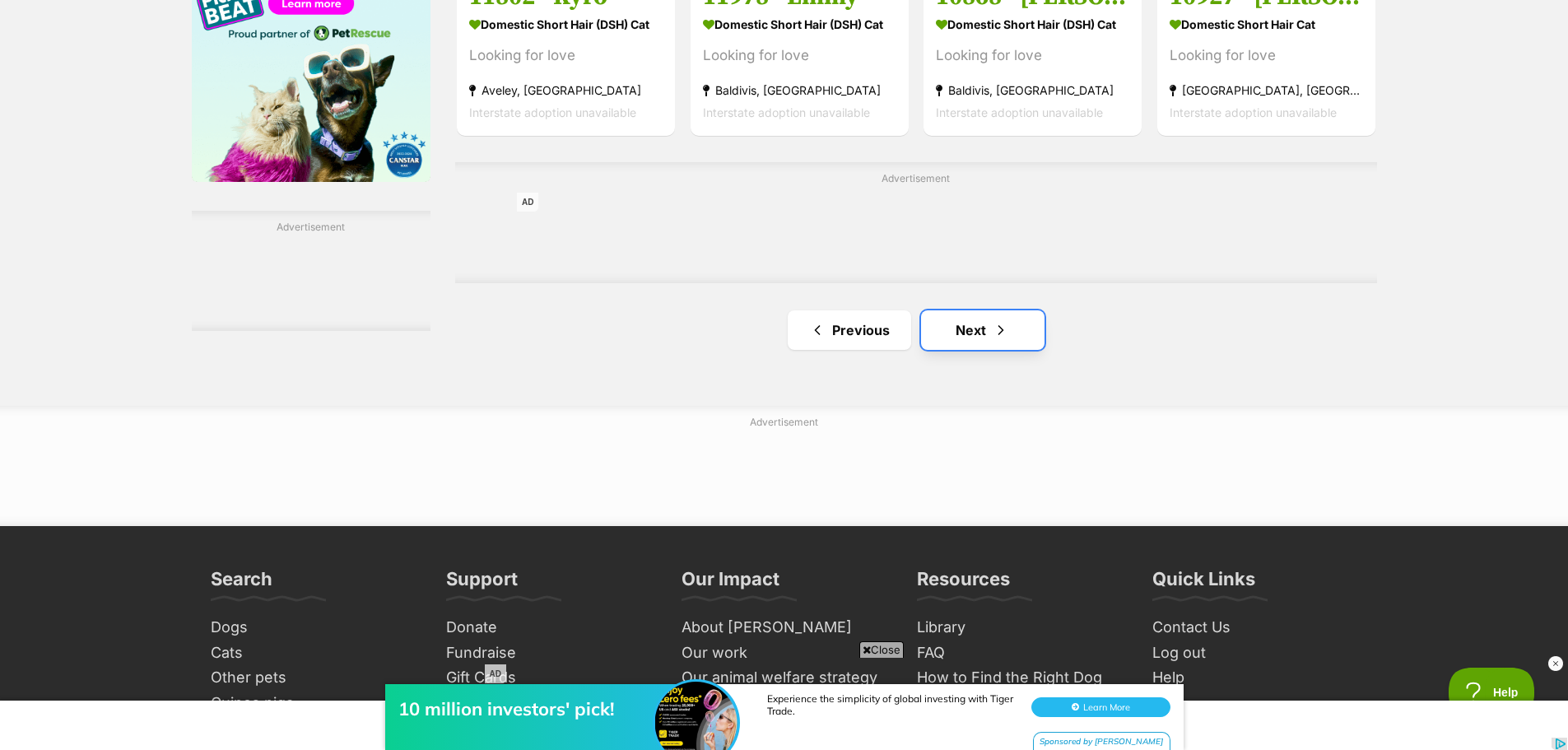
click at [954, 336] on link "Next" at bounding box center [983, 329] width 123 height 40
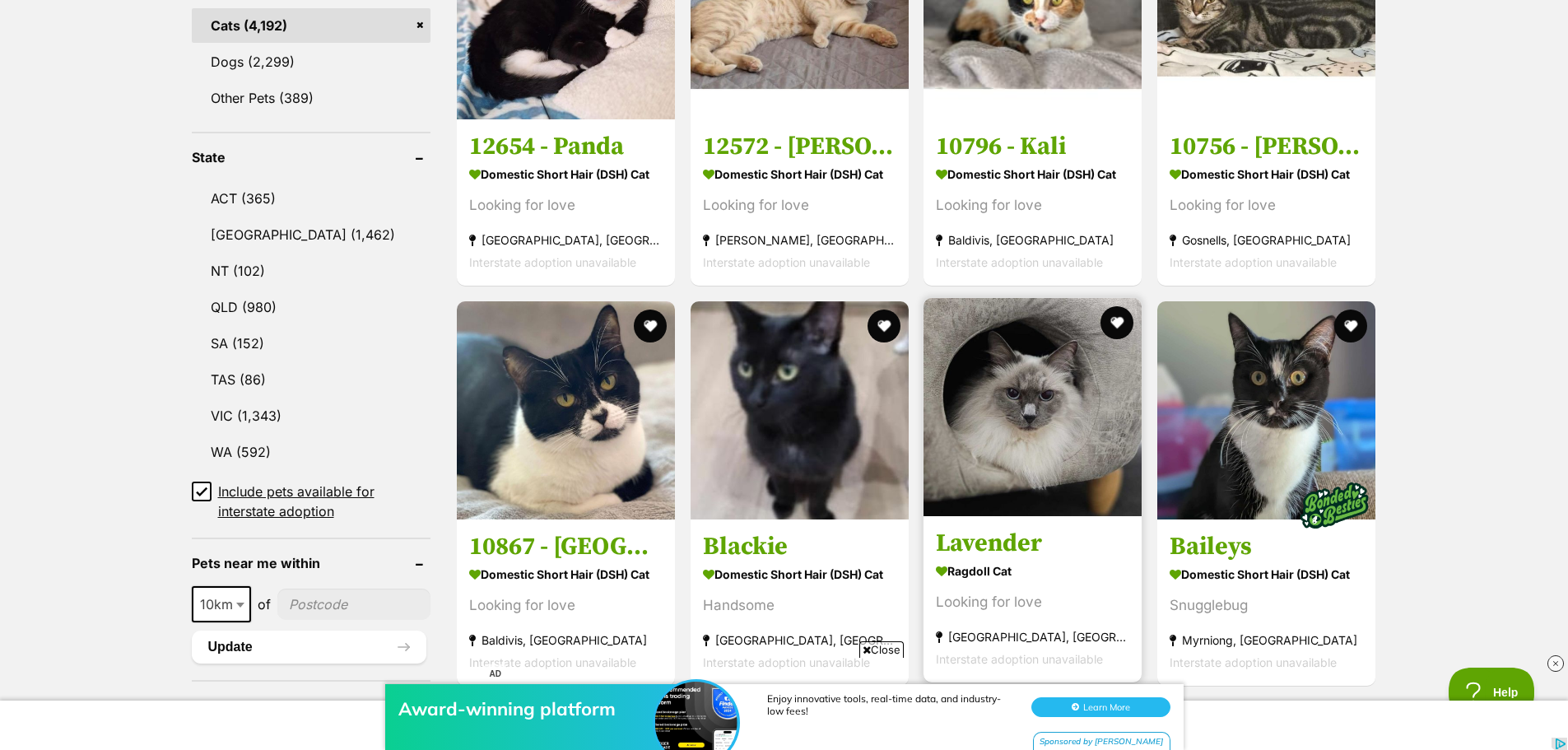
click at [1013, 429] on img at bounding box center [1033, 407] width 218 height 218
